Goal: Navigation & Orientation: Understand site structure

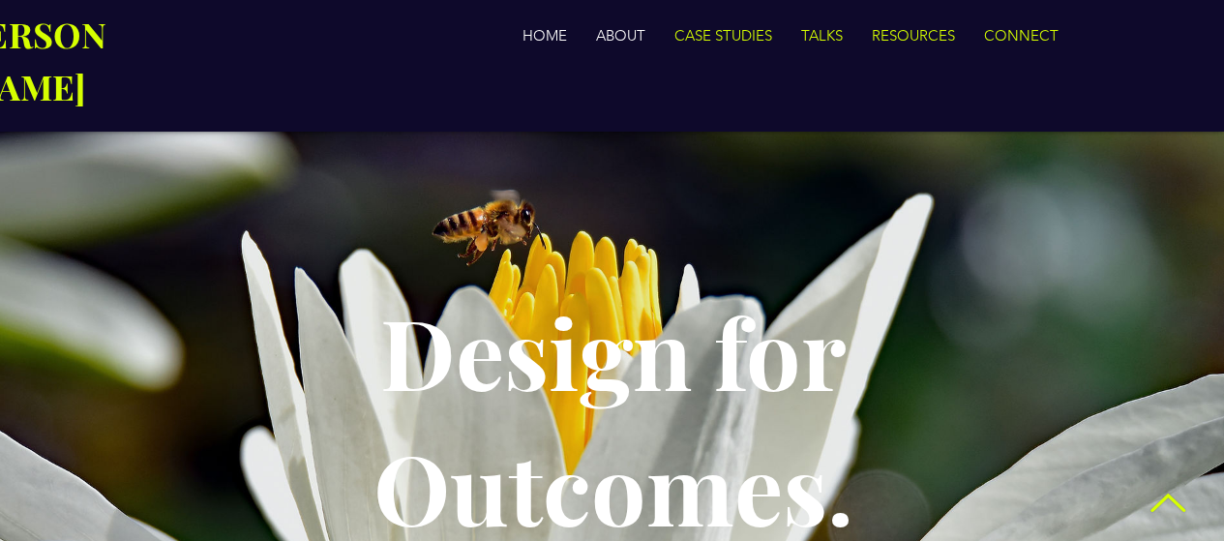
click at [617, 41] on p "ABOUT" at bounding box center [621, 35] width 69 height 39
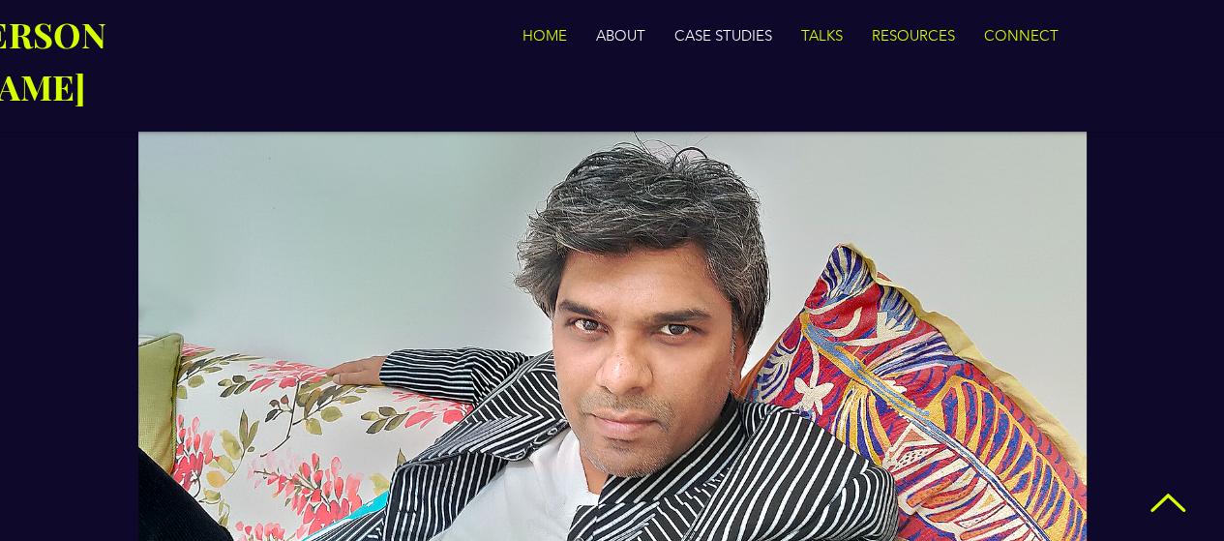
click at [748, 28] on p "CASE STUDIES" at bounding box center [723, 35] width 117 height 39
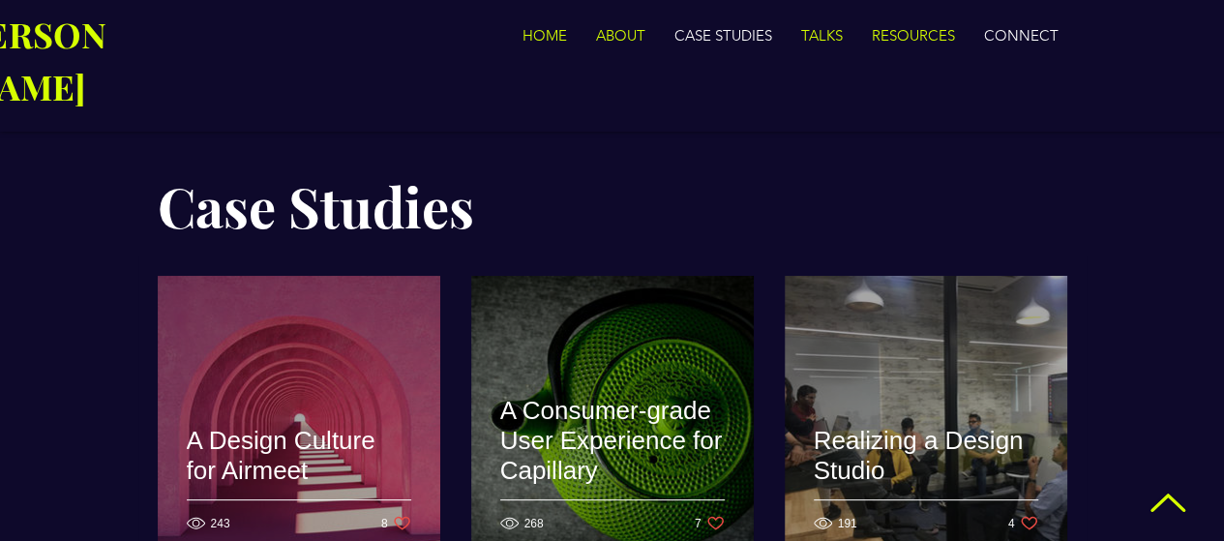
click at [1005, 30] on p "CONNECT" at bounding box center [1022, 35] width 94 height 39
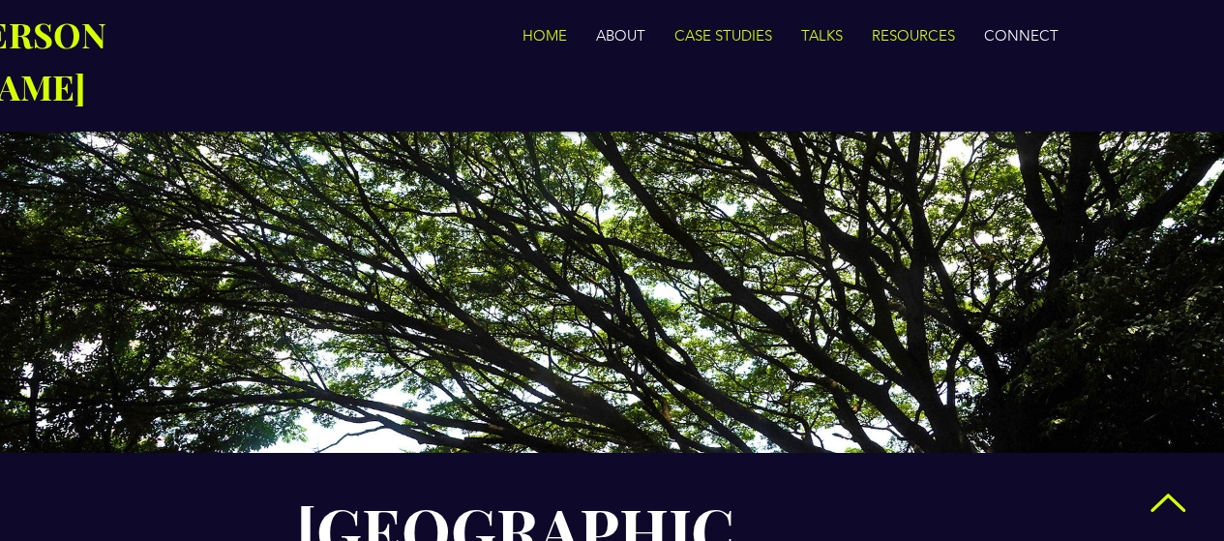
click at [641, 23] on p "ABOUT" at bounding box center [621, 35] width 69 height 39
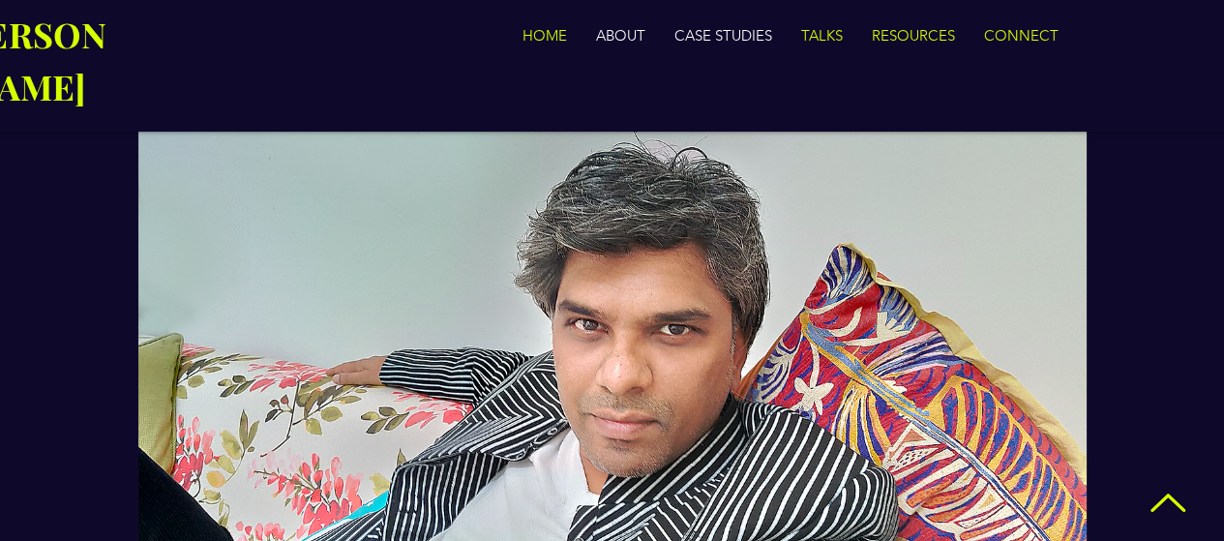
click at [705, 25] on p "CASE STUDIES" at bounding box center [723, 35] width 117 height 39
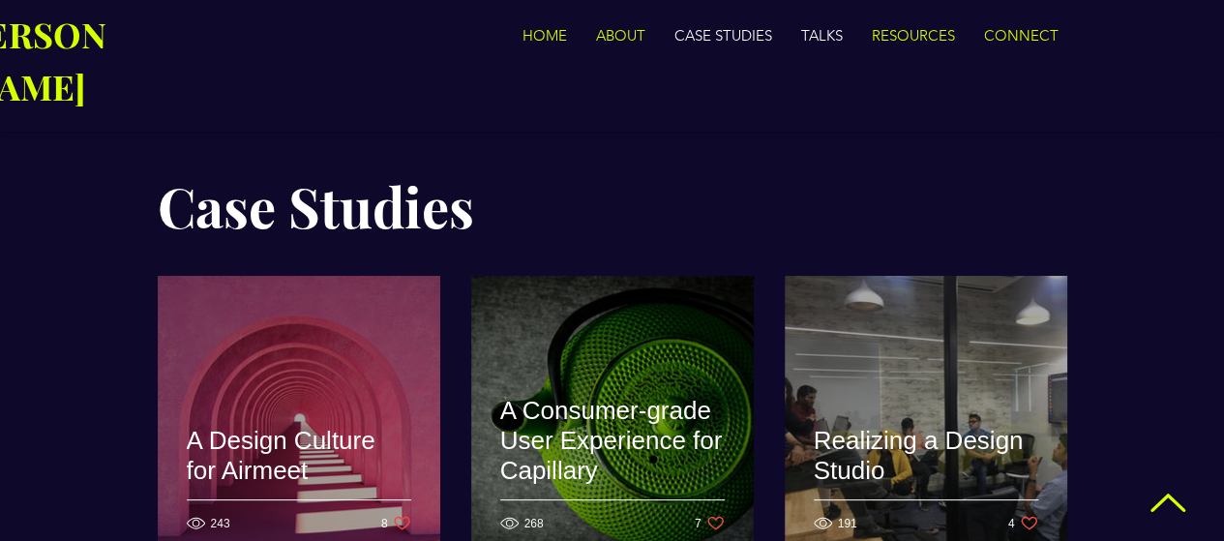
click at [807, 36] on p "TALKS" at bounding box center [822, 35] width 61 height 39
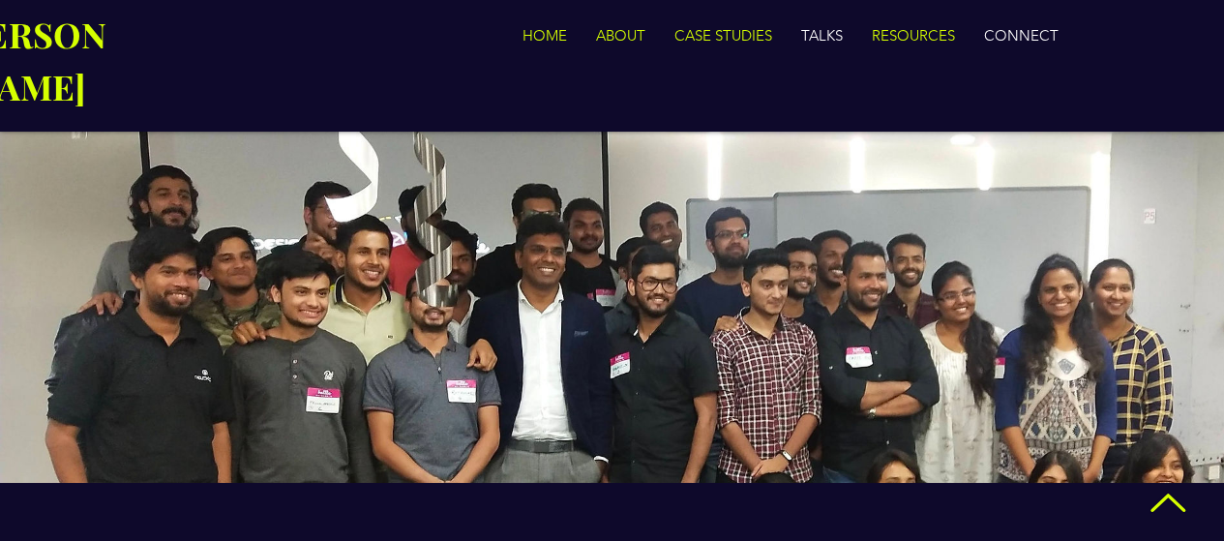
click at [996, 34] on p "CONNECT" at bounding box center [1022, 35] width 94 height 39
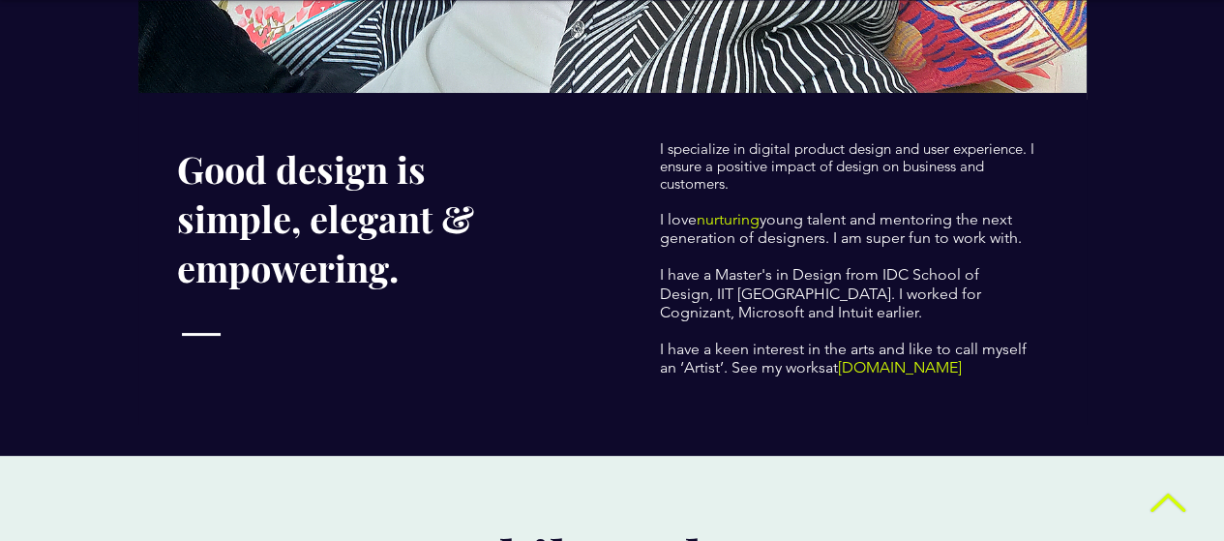
scroll to position [516, 0]
